Goal: Task Accomplishment & Management: Manage account settings

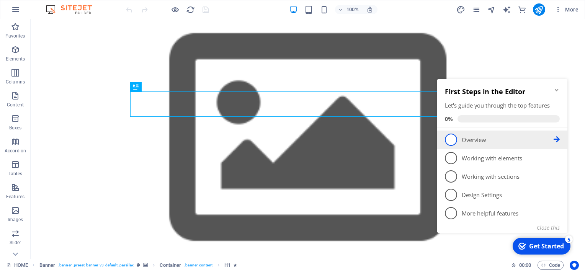
click at [451, 140] on span "1" at bounding box center [451, 140] width 12 height 12
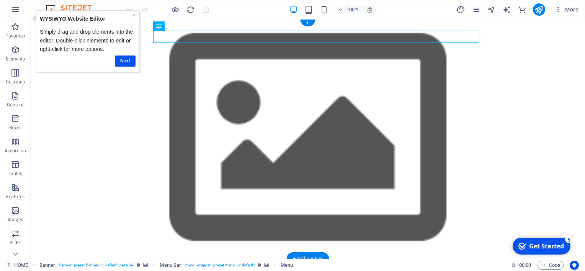
click at [67, 114] on figure at bounding box center [308, 139] width 555 height 240
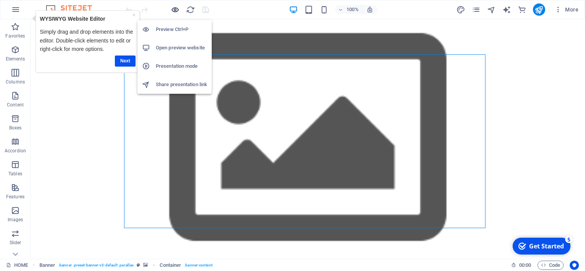
click at [175, 10] on icon "button" at bounding box center [175, 9] width 9 height 9
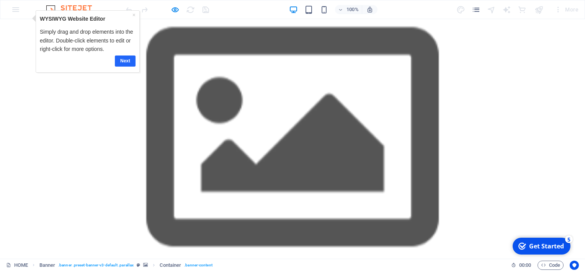
click at [134, 58] on link "Next" at bounding box center [125, 60] width 21 height 11
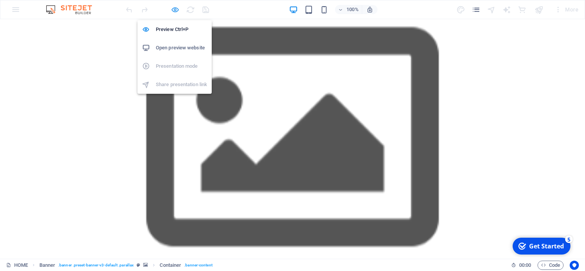
click at [171, 9] on icon "button" at bounding box center [175, 9] width 9 height 9
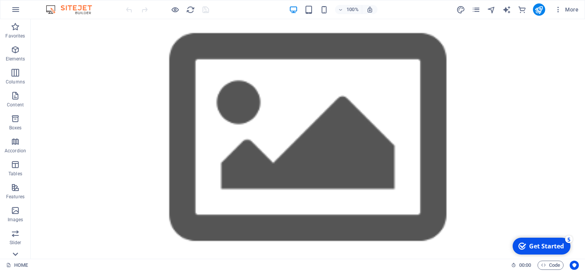
click at [17, 29] on icon at bounding box center [15, 23] width 11 height 11
click at [17, 23] on icon at bounding box center [15, 23] width 5 height 3
click at [16, 15] on button "button" at bounding box center [16, 9] width 18 height 18
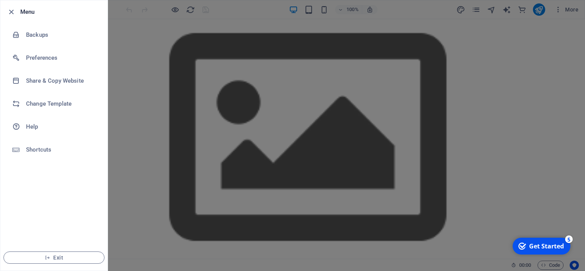
click at [121, 54] on div at bounding box center [292, 135] width 585 height 271
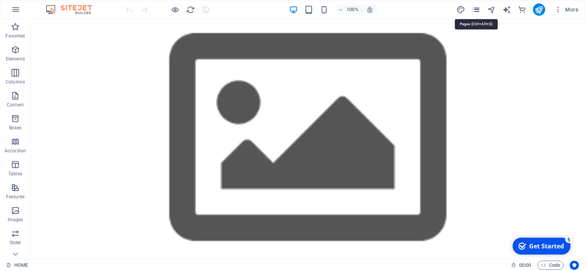
click at [474, 12] on icon "pages" at bounding box center [476, 9] width 9 height 9
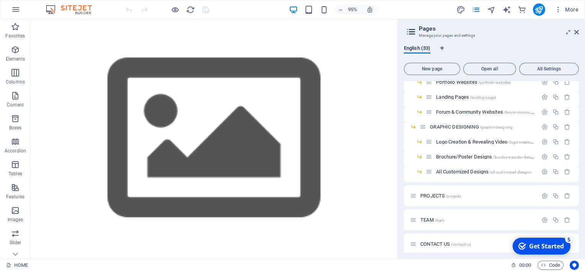
scroll to position [377, 0]
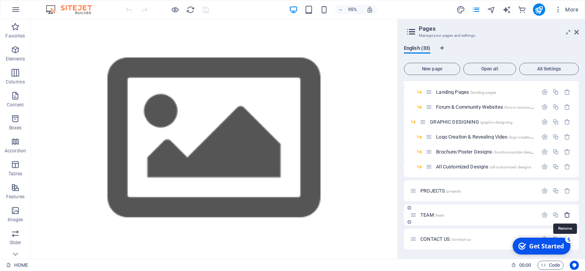
click at [566, 215] on icon "button" at bounding box center [567, 215] width 7 height 7
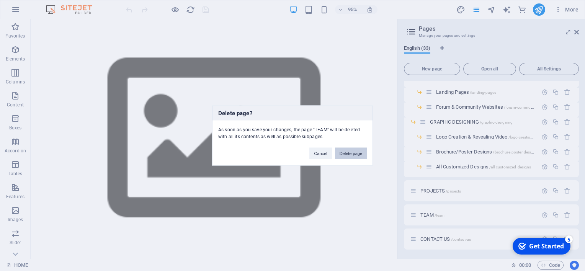
click at [355, 151] on button "Delete page" at bounding box center [351, 153] width 32 height 11
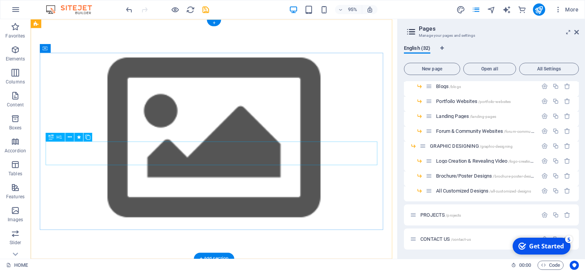
scroll to position [352, 0]
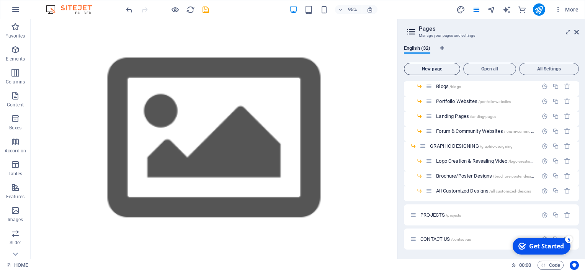
click at [434, 65] on button "New page" at bounding box center [432, 69] width 56 height 12
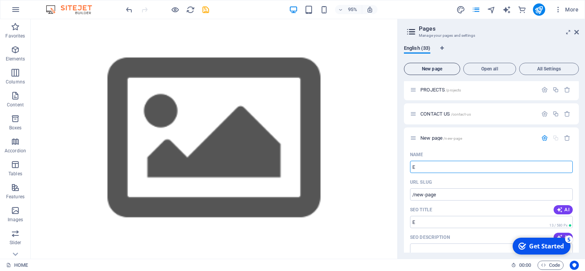
type input "E"
type input "/e"
type input "E C"
type input "/e-c"
type input "E Com"
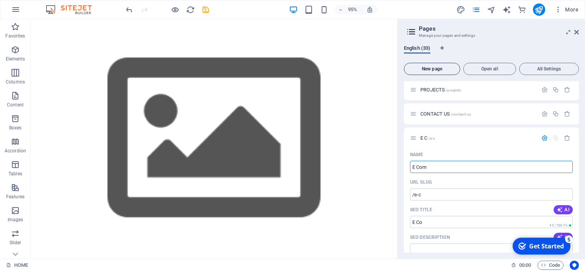
type input "/e-co"
type input "E Comm"
type input "/e-comm"
type input "E Commer"
type input "/e-comme"
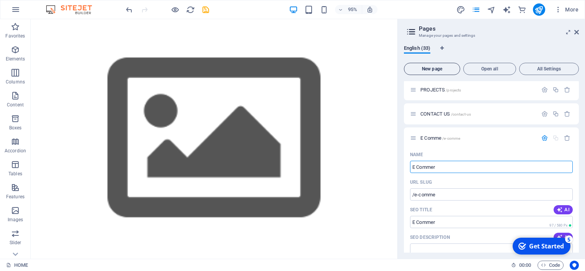
type input "E Commer"
type input "/e-commer"
type input "E Commerce"
type input "/e-commerc"
type input "E Commerce"
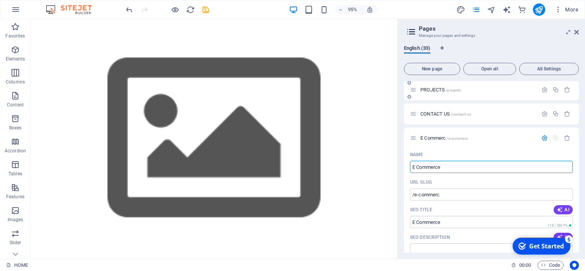
type input "/e-commerce"
type input "E Commerce"
drag, startPoint x: 579, startPoint y: 213, endPoint x: 586, endPoint y: 244, distance: 31.5
click at [585, 244] on html "[DOMAIN_NAME] HOME Favorites Elements Columns Content Boxes Accordion Tables Fe…" at bounding box center [292, 135] width 585 height 271
click div "checkmark Get Started 5 First Steps in the Editor Let's guide you through the t…"
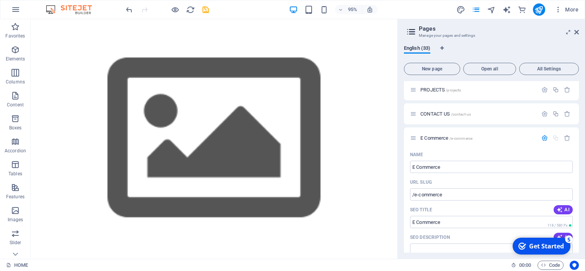
click at [564, 234] on span "AI" at bounding box center [563, 237] width 13 height 6
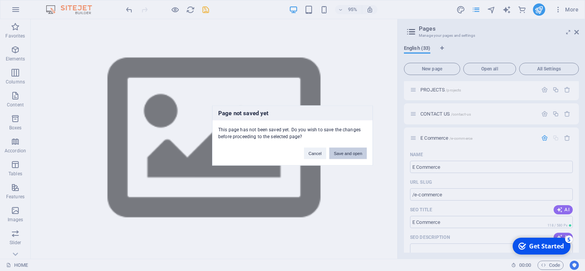
click at [351, 152] on button "Save and open" at bounding box center [348, 153] width 38 height 11
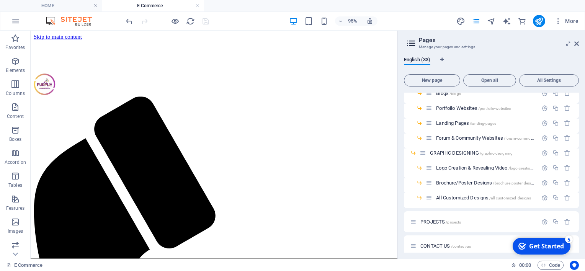
scroll to position [388, 0]
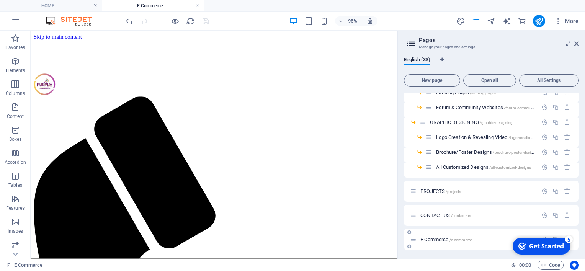
click at [498, 235] on div "E Commerce /e-commerce" at bounding box center [474, 239] width 128 height 9
click at [532, 247] on div "Get Started" at bounding box center [546, 246] width 35 height 8
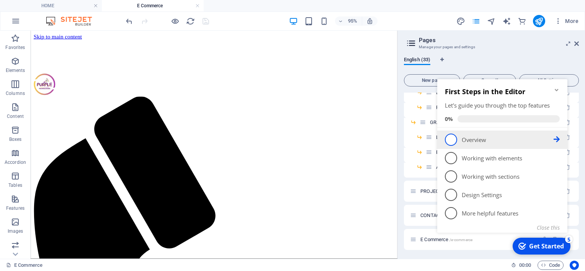
click at [449, 138] on span "1" at bounding box center [451, 140] width 12 height 12
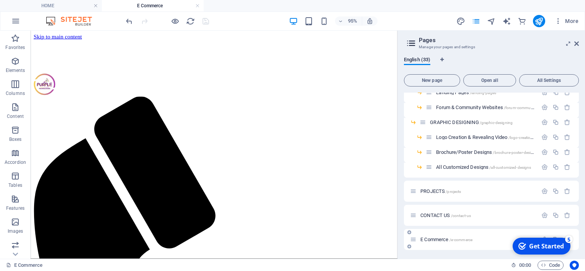
click at [414, 238] on icon at bounding box center [413, 239] width 7 height 7
click div "checkmark Get Started 5 First Steps in the Editor Let's guide you through the t…"
click at [543, 238] on div "checkmark Get Started 5" at bounding box center [542, 246] width 58 height 17
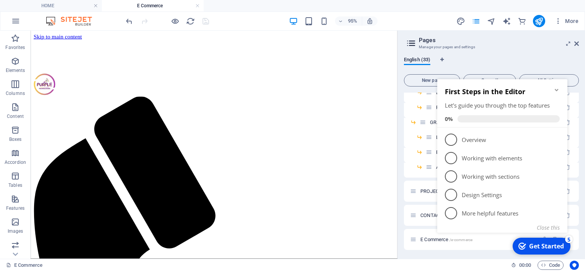
click div "checkmark Get Started 5 First Steps in the Editor Let's guide you through the t…"
click at [414, 242] on icon at bounding box center [413, 239] width 7 height 7
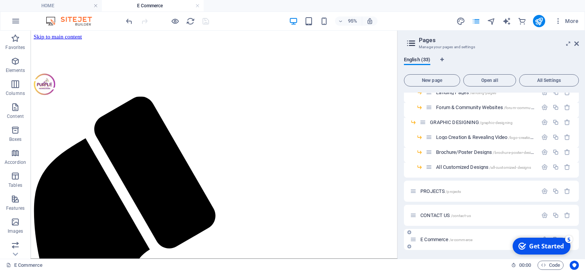
click at [414, 242] on icon at bounding box center [413, 239] width 7 height 7
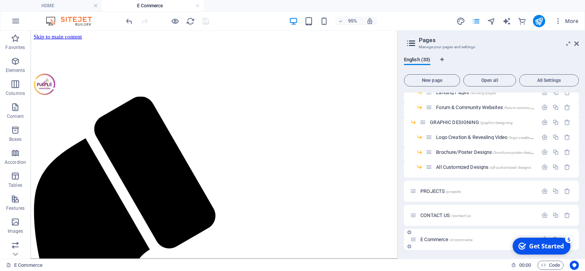
click at [414, 242] on icon at bounding box center [413, 239] width 7 height 7
